Goal: Obtain resource: Obtain resource

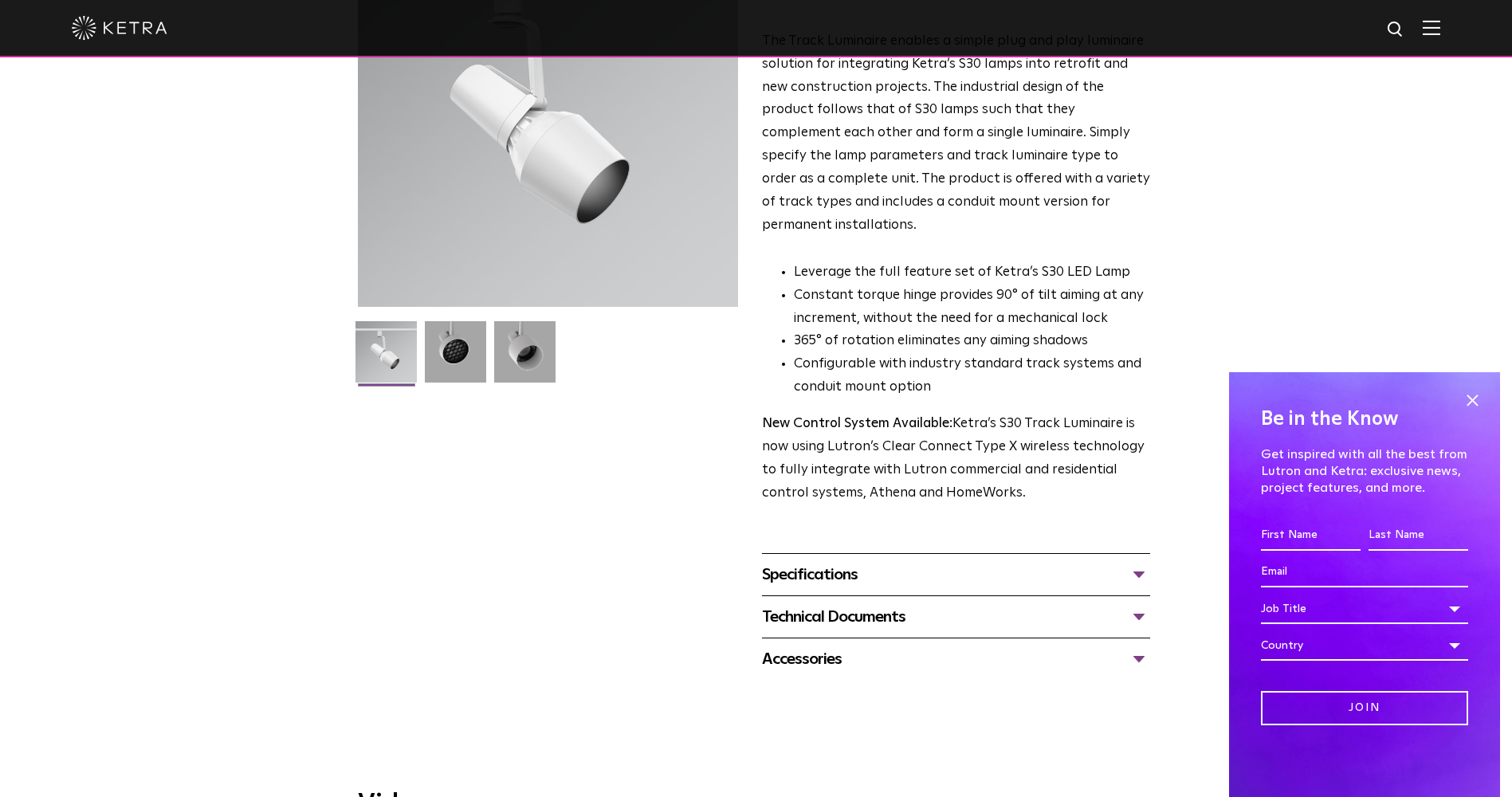
scroll to position [188, 0]
click at [945, 563] on div "Specifications" at bounding box center [955, 576] width 388 height 26
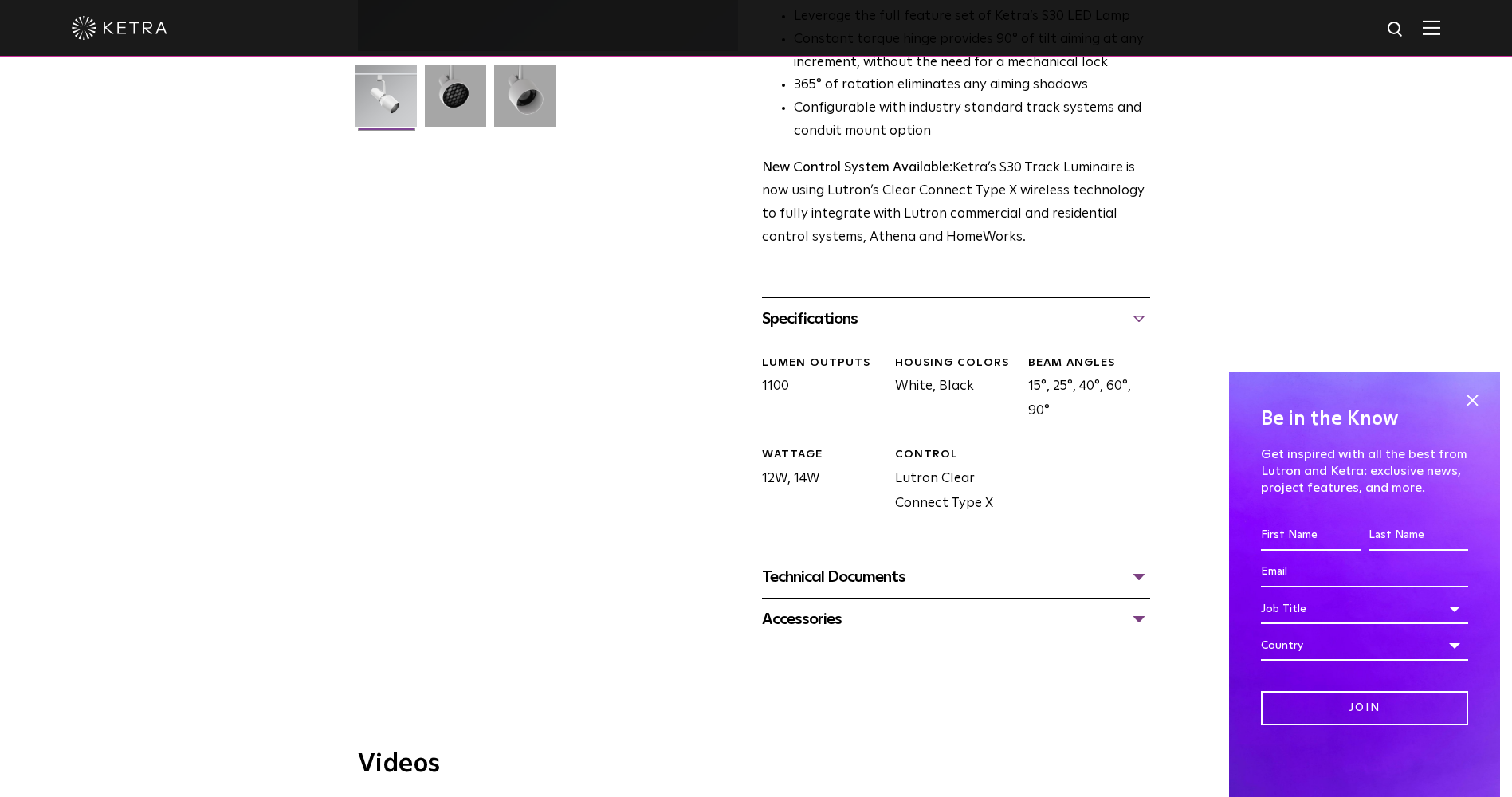
scroll to position [480, 0]
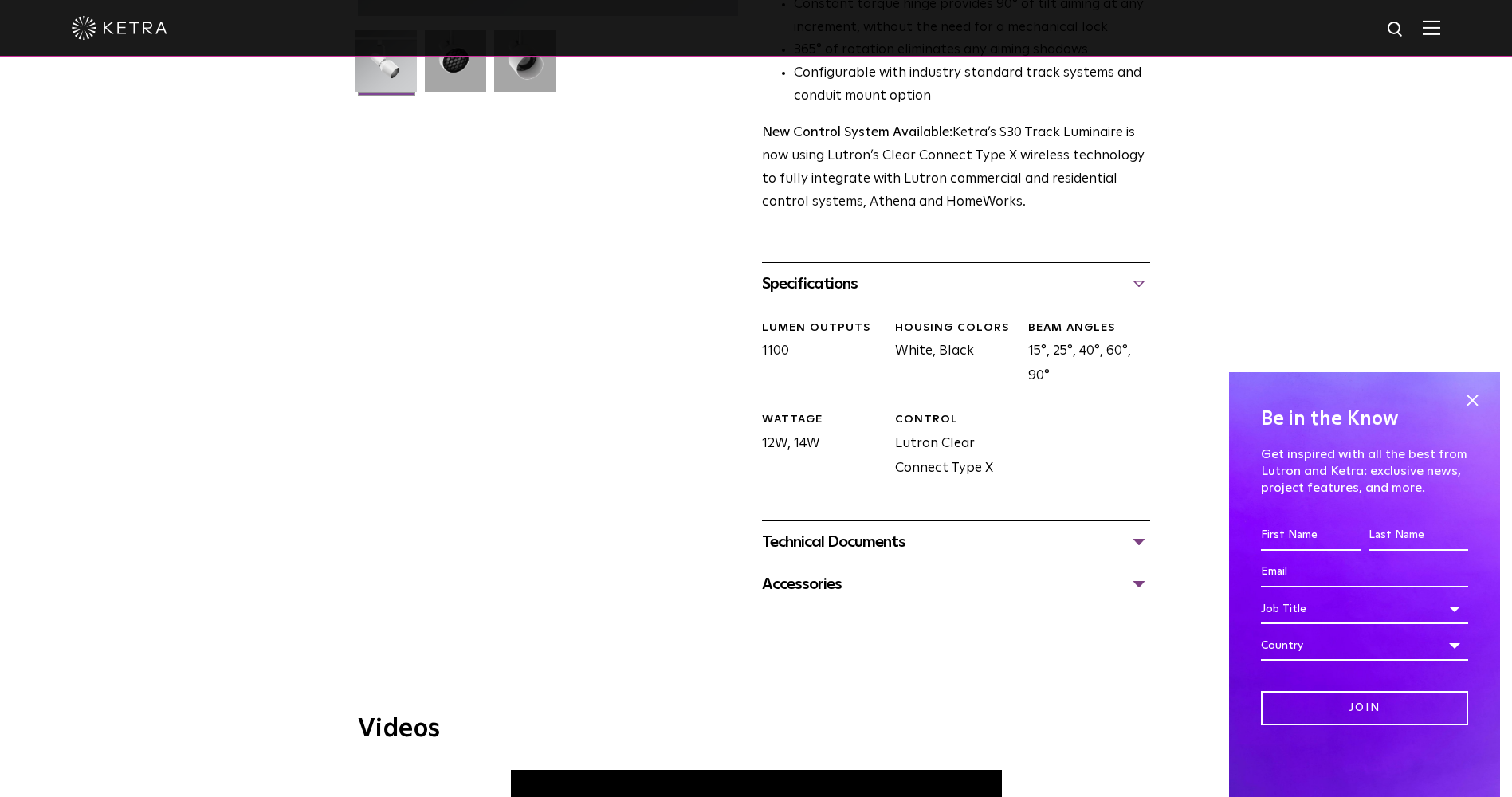
click at [942, 529] on div "Technical Documents" at bounding box center [955, 542] width 388 height 26
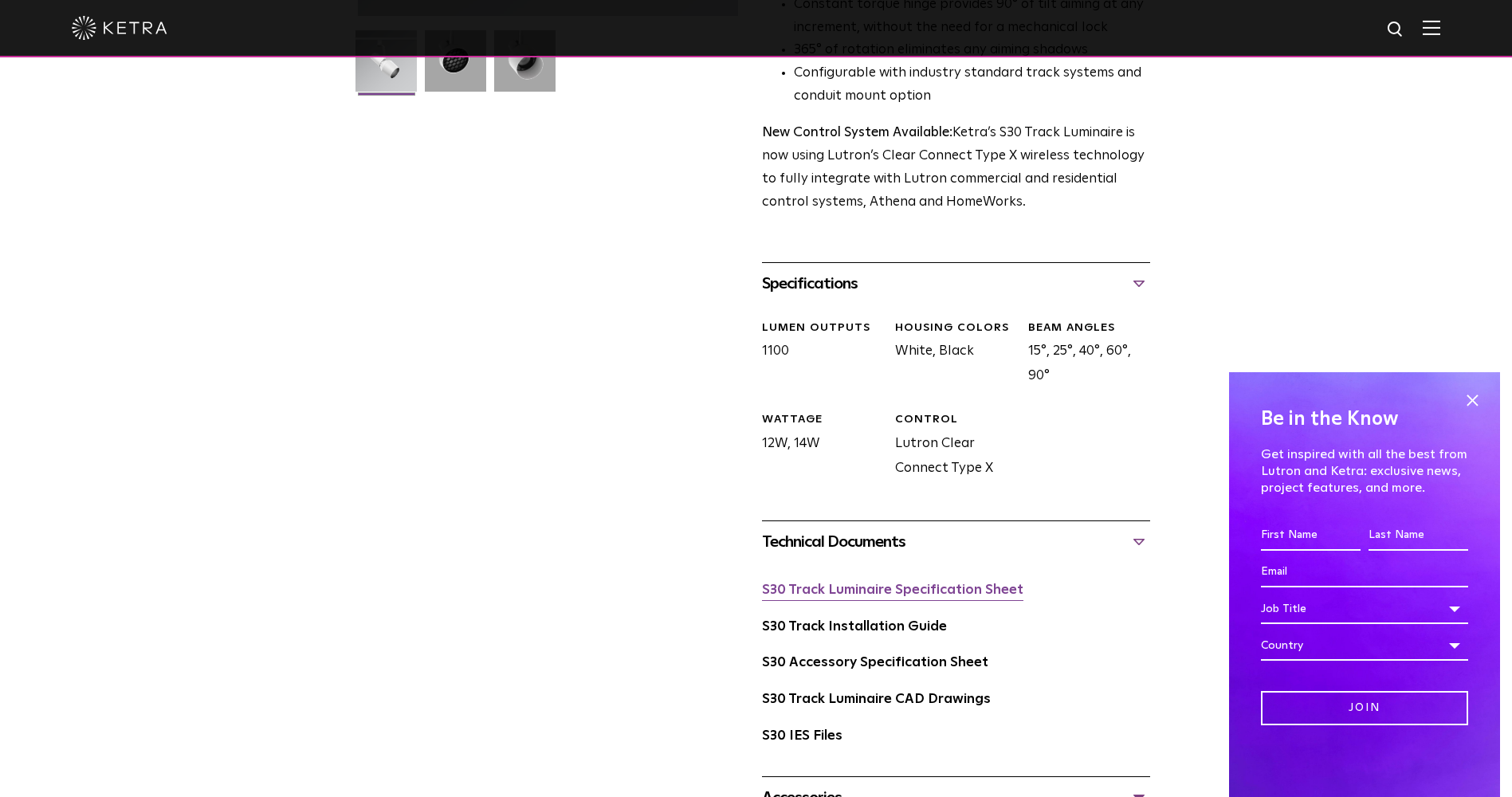
click at [870, 583] on link "S30 Track Luminaire Specification Sheet" at bounding box center [892, 590] width 261 height 13
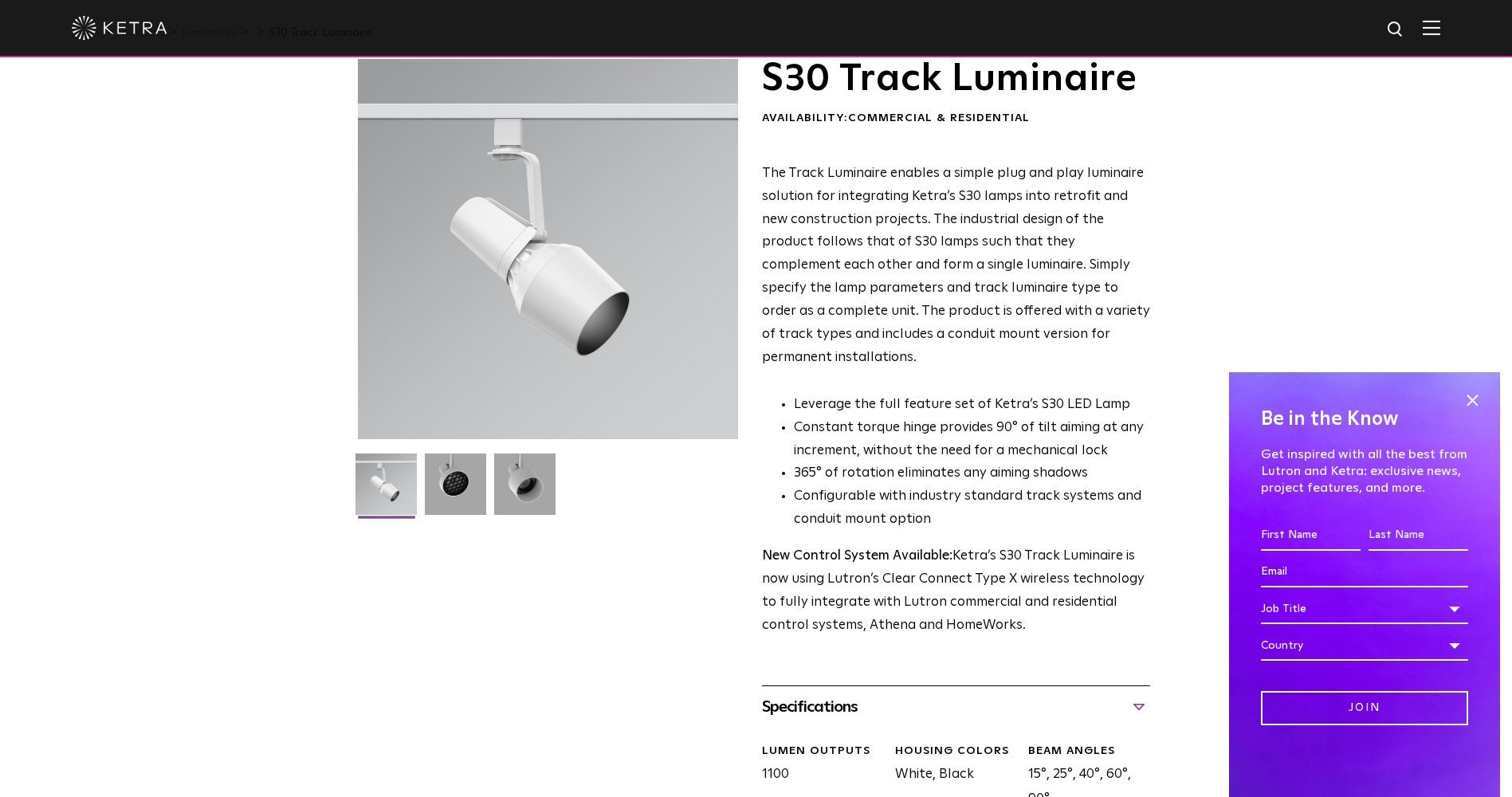
scroll to position [56, 0]
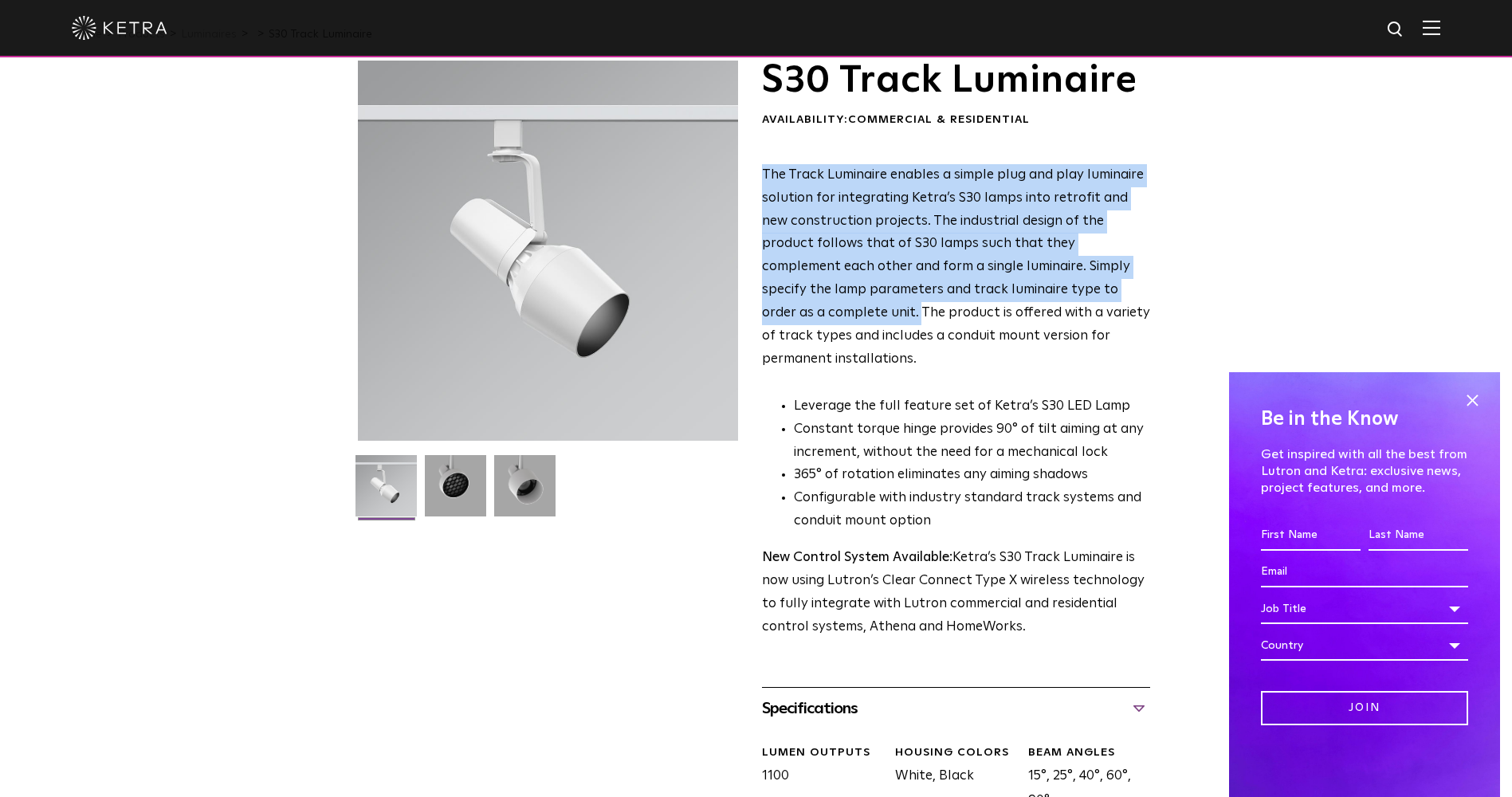
drag, startPoint x: 763, startPoint y: 175, endPoint x: 790, endPoint y: 311, distance: 138.7
click at [790, 311] on span "The Track Luminaire enables a simple plug and play luminaire solution for integ…" at bounding box center [955, 266] width 388 height 197
drag, startPoint x: 790, startPoint y: 311, endPoint x: 941, endPoint y: 222, distance: 175.3
copy span "The Track Luminaire enables a simple plug and play luminaire solution for integ…"
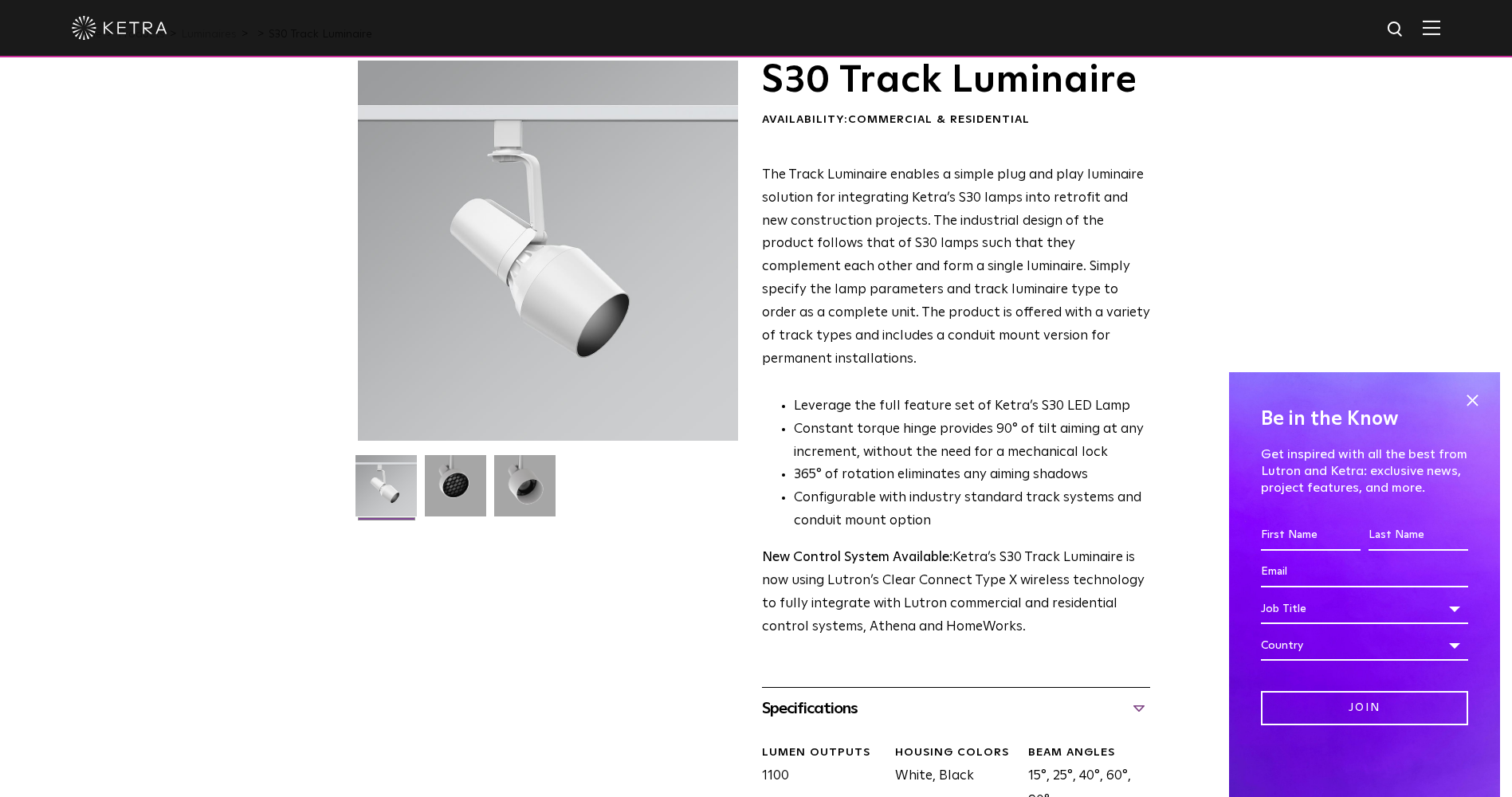
drag, startPoint x: 589, startPoint y: 286, endPoint x: 505, endPoint y: 264, distance: 86.8
click at [505, 264] on div at bounding box center [547, 251] width 380 height 380
click at [388, 481] on img at bounding box center [386, 491] width 61 height 73
